Goal: Task Accomplishment & Management: Complete application form

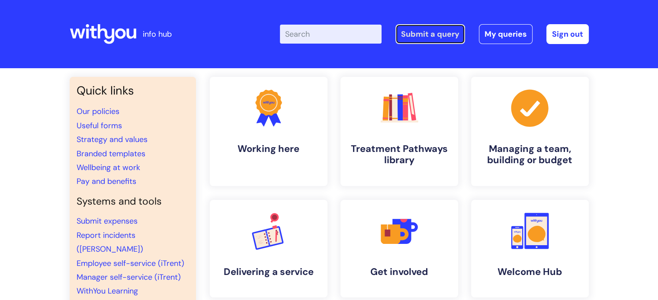
click at [433, 36] on link "Submit a query" at bounding box center [430, 34] width 70 height 20
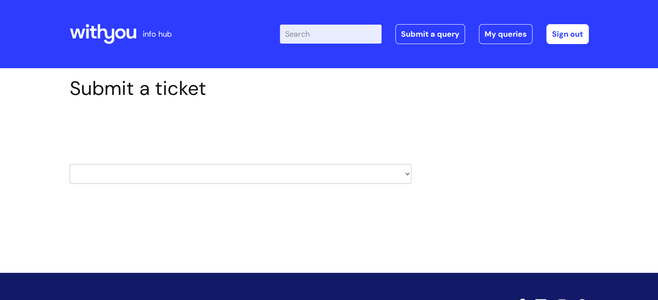
click at [362, 174] on select "HR / People IT and Support Clinical Drug Alerts Finance Accounts Data Support T…" at bounding box center [241, 174] width 342 height 20
select select "it_and_support"
click at [70, 164] on select "HR / People IT and Support Clinical Drug Alerts Finance Accounts Data Support T…" at bounding box center [241, 174] width 342 height 20
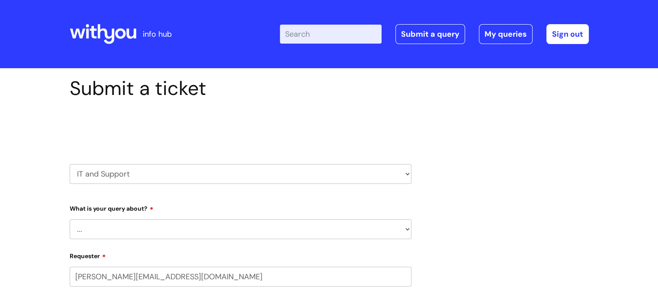
click at [406, 231] on select "... Mobile Phone Reset & MFA Accounts, Starters and Leavers IT Hardware issue I…" at bounding box center [241, 230] width 342 height 20
select select "System/software"
click at [70, 220] on select "... Mobile Phone Reset & MFA Accounts, Starters and Leavers IT Hardware issue I…" at bounding box center [241, 230] width 342 height 20
click at [406, 271] on select "... Halo PCMIS Iaptus NHS Email CJSM Email Mitel Another System Google (Workspa…" at bounding box center [244, 274] width 335 height 20
select select "IT Portal"
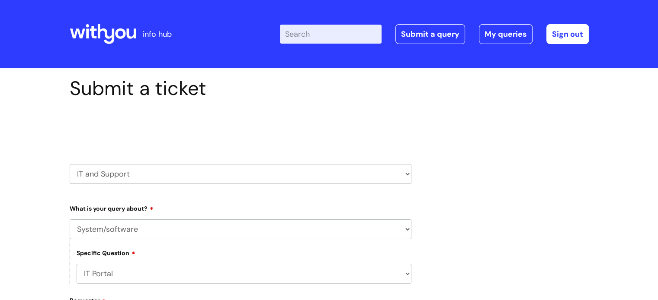
click at [77, 264] on select "... Halo PCMIS Iaptus NHS Email CJSM Email Mitel Another System Google (Workspa…" at bounding box center [244, 274] width 335 height 20
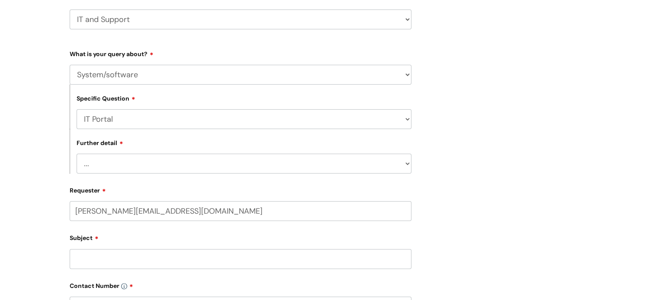
scroll to position [156, 0]
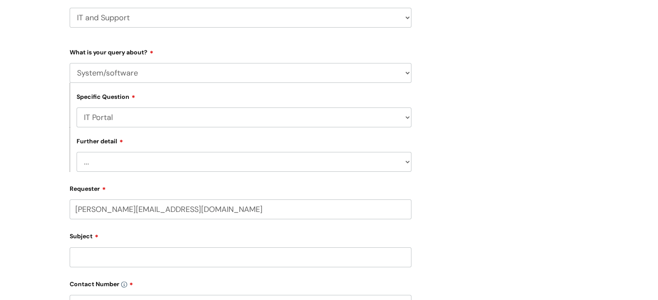
click at [361, 168] on select "... I need help logging in I’d like access to the IT Portal I’d like to add a p…" at bounding box center [244, 162] width 335 height 20
select select "I’ve got an issue with the IT Portal"
click at [77, 152] on select "... I need help logging in I’d like access to the IT Portal I’d like to add a p…" at bounding box center [244, 162] width 335 height 20
click at [259, 255] on input "Subject" at bounding box center [241, 258] width 342 height 20
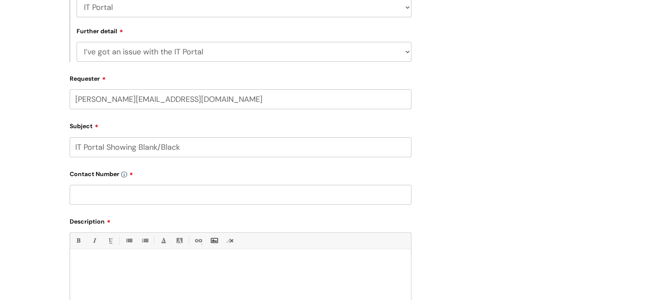
scroll to position [336, 0]
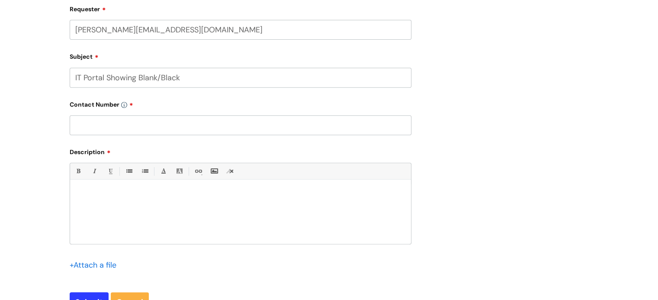
type input "IT Portal Showing Blank/Black"
click at [139, 202] on div at bounding box center [240, 215] width 341 height 60
click at [128, 121] on input "text" at bounding box center [241, 125] width 342 height 20
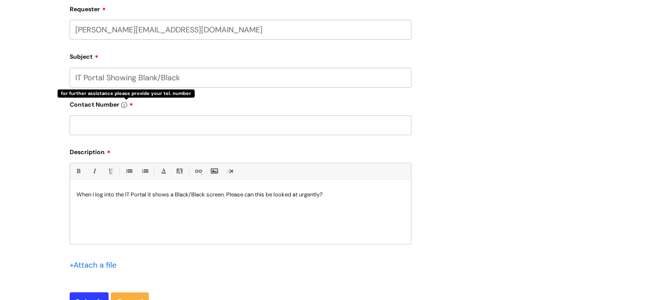
click at [123, 104] on img at bounding box center [124, 105] width 6 height 6
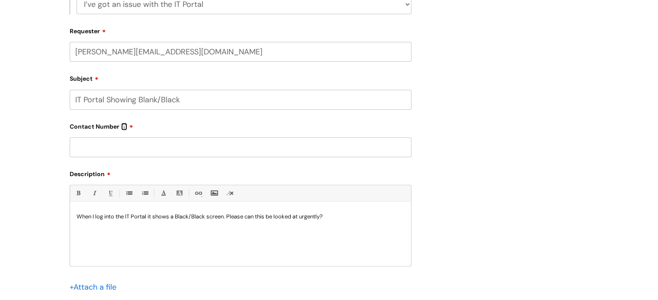
scroll to position [334, 0]
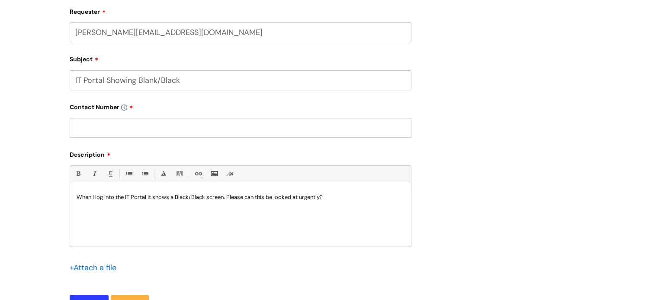
click at [194, 127] on input "text" at bounding box center [241, 128] width 342 height 20
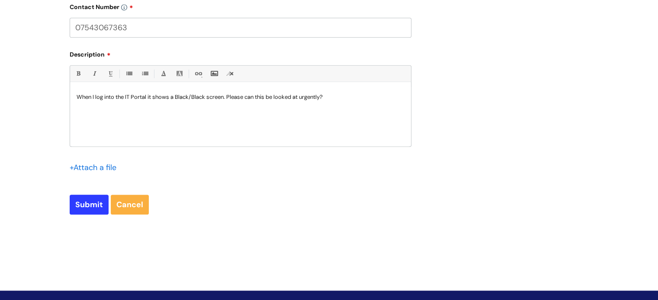
scroll to position [442, 0]
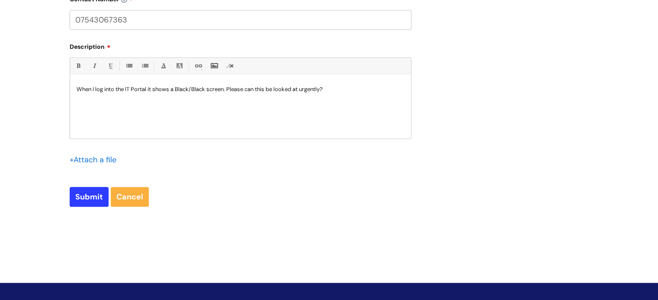
type input "07543067363"
click at [84, 194] on input "Submit" at bounding box center [89, 197] width 39 height 20
type input "Please Wait..."
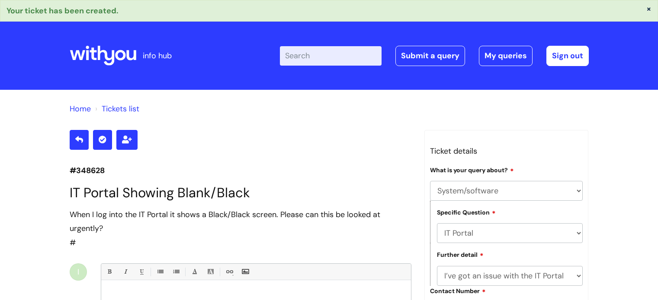
select select "System/software"
select select "IT Portal"
select select "I’ve got an issue with the IT Portal"
